Goal: Task Accomplishment & Management: Use online tool/utility

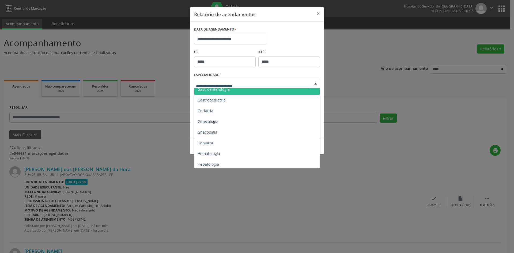
scroll to position [348, 0]
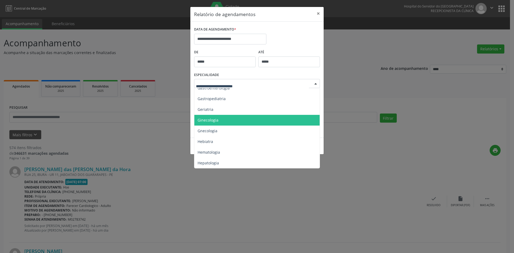
click at [207, 119] on span "Ginecologia" at bounding box center [208, 120] width 21 height 5
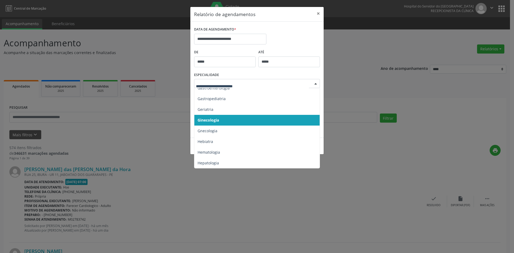
click at [318, 82] on div at bounding box center [316, 83] width 8 height 9
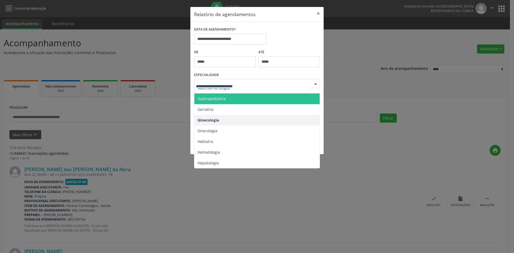
click at [210, 101] on span "Gastropediatria" at bounding box center [212, 98] width 28 height 5
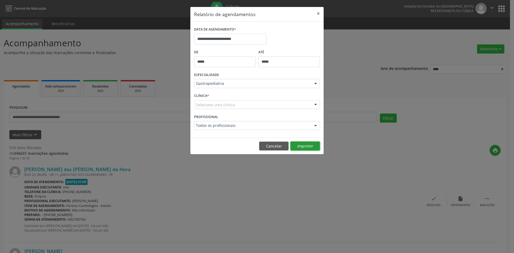
click at [306, 147] on button "Imprimir" at bounding box center [305, 146] width 29 height 9
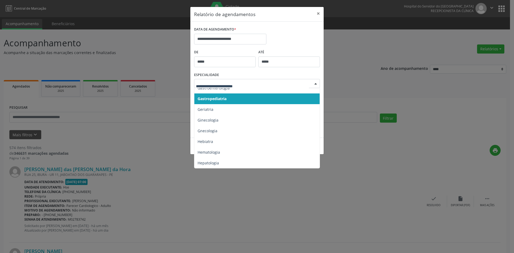
click at [314, 83] on div at bounding box center [316, 83] width 8 height 9
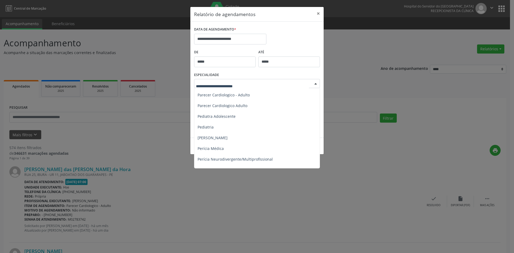
scroll to position [777, 0]
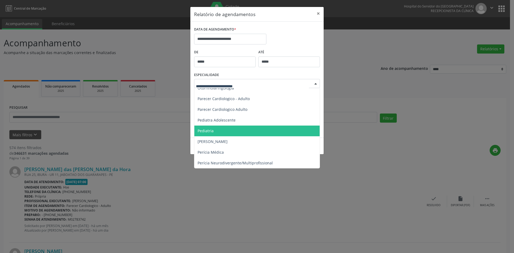
click at [214, 130] on span "Pediatria" at bounding box center [257, 131] width 126 height 11
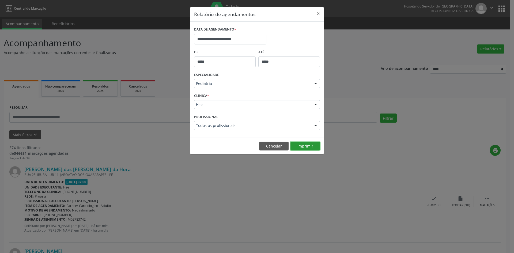
click at [306, 147] on button "Imprimir" at bounding box center [305, 146] width 29 height 9
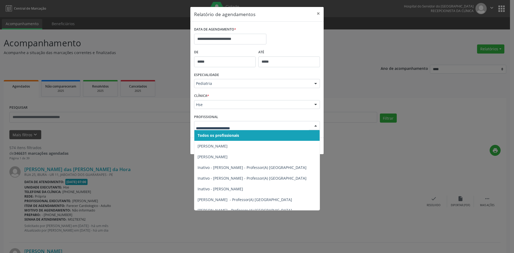
click at [315, 123] on div at bounding box center [316, 125] width 8 height 9
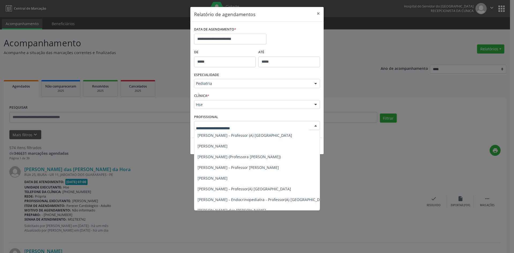
scroll to position [80, 0]
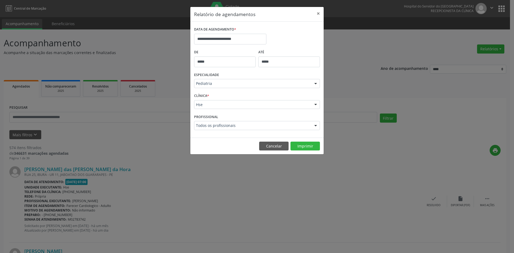
click at [379, 172] on div "**********" at bounding box center [257, 126] width 514 height 253
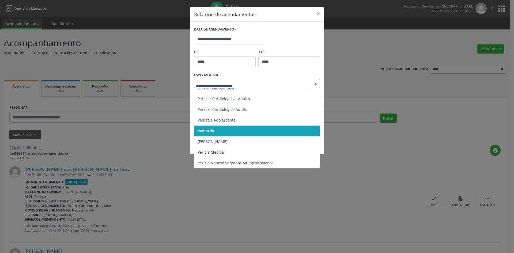
click at [318, 84] on div at bounding box center [316, 83] width 8 height 9
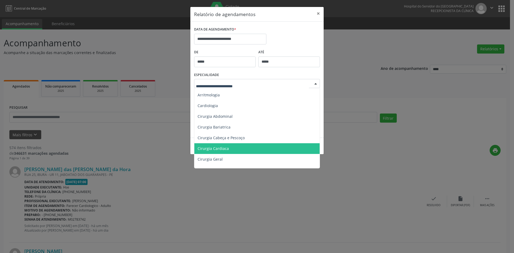
scroll to position [0, 0]
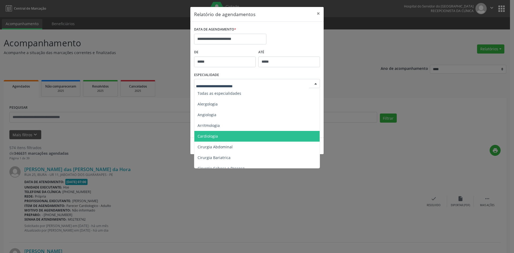
click at [212, 136] on span "Cardiologia" at bounding box center [208, 136] width 20 height 5
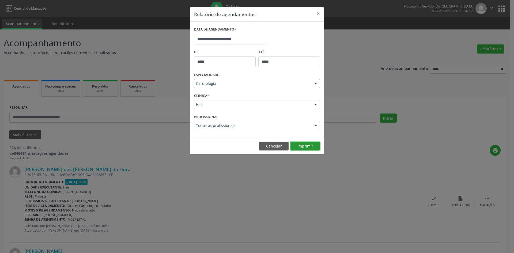
click at [306, 148] on button "Imprimir" at bounding box center [305, 146] width 29 height 9
click at [315, 84] on div at bounding box center [316, 83] width 8 height 9
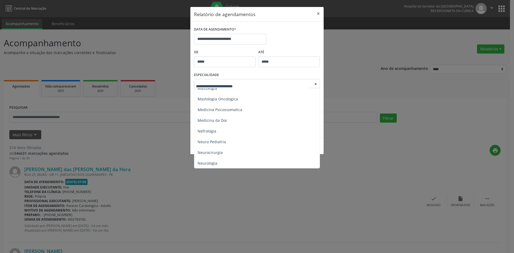
scroll to position [455, 0]
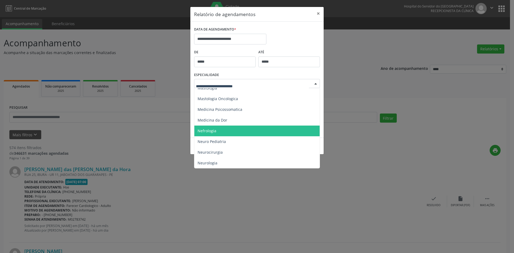
click at [217, 126] on span "Nefrologia" at bounding box center [257, 131] width 126 height 11
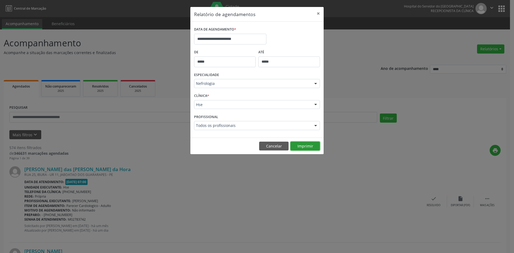
click at [304, 147] on button "Imprimir" at bounding box center [305, 146] width 29 height 9
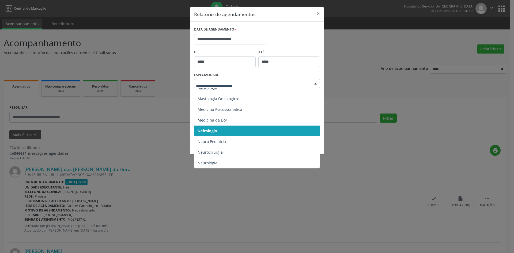
click at [316, 83] on div at bounding box center [316, 83] width 8 height 9
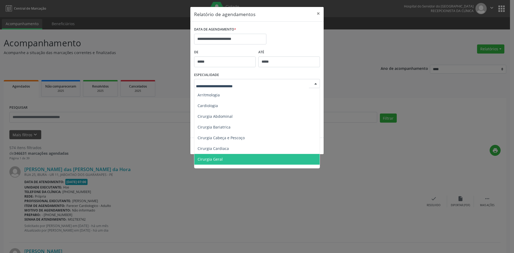
scroll to position [0, 0]
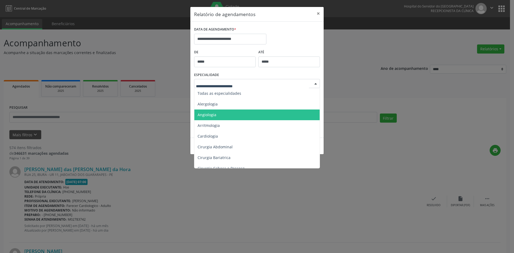
click at [204, 116] on span "Angiologia" at bounding box center [207, 114] width 19 height 5
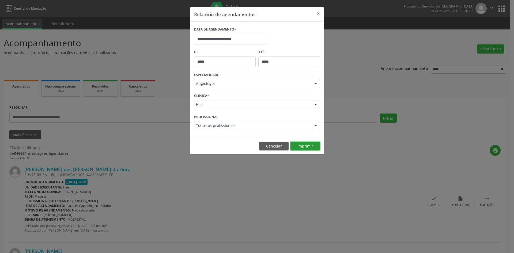
click at [307, 146] on button "Imprimir" at bounding box center [305, 146] width 29 height 9
